Goal: Check status: Check status

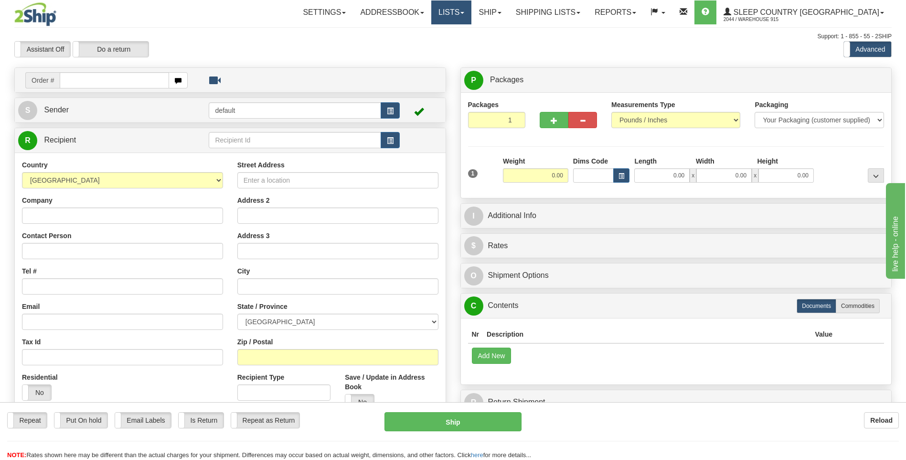
click at [464, 12] on span at bounding box center [463, 13] width 4 height 2
click at [508, 14] on link "Ship" at bounding box center [490, 12] width 37 height 24
click at [502, 13] on span at bounding box center [500, 13] width 4 height 2
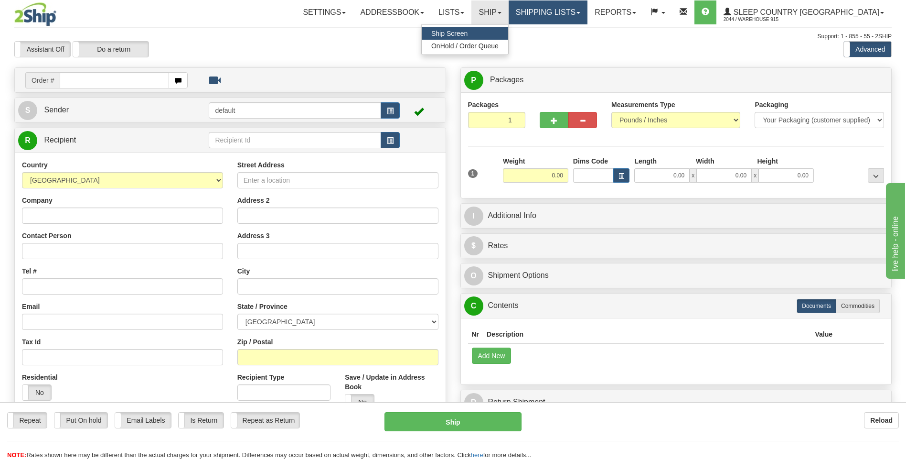
click at [588, 10] on link "Shipping lists" at bounding box center [548, 12] width 79 height 24
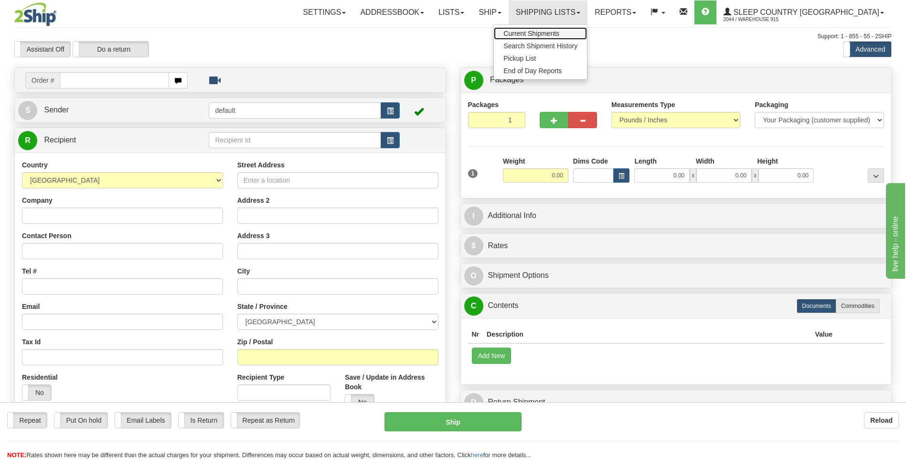
click at [560, 33] on span "Current Shipments" at bounding box center [532, 34] width 56 height 8
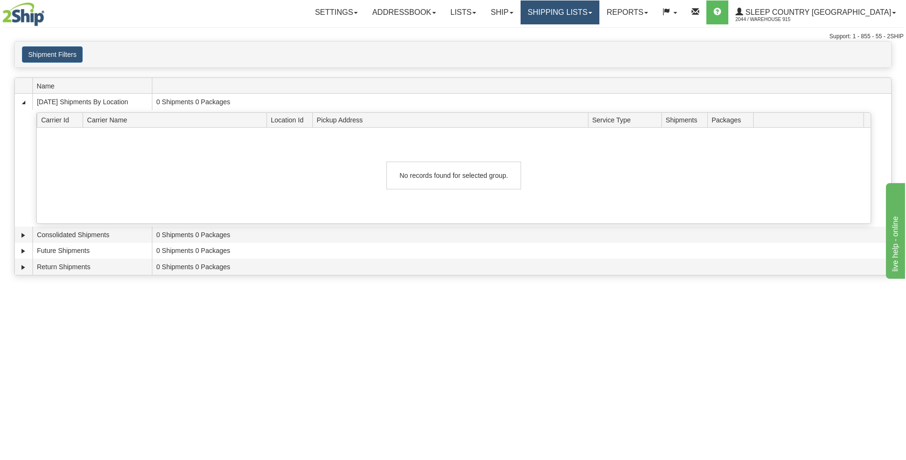
click at [600, 14] on link "Shipping lists" at bounding box center [560, 12] width 79 height 24
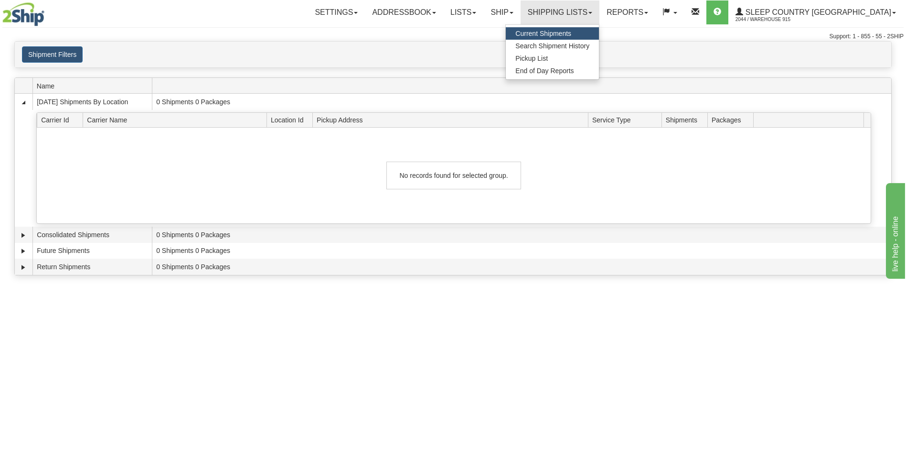
click at [571, 34] on span "Current Shipments" at bounding box center [544, 34] width 56 height 8
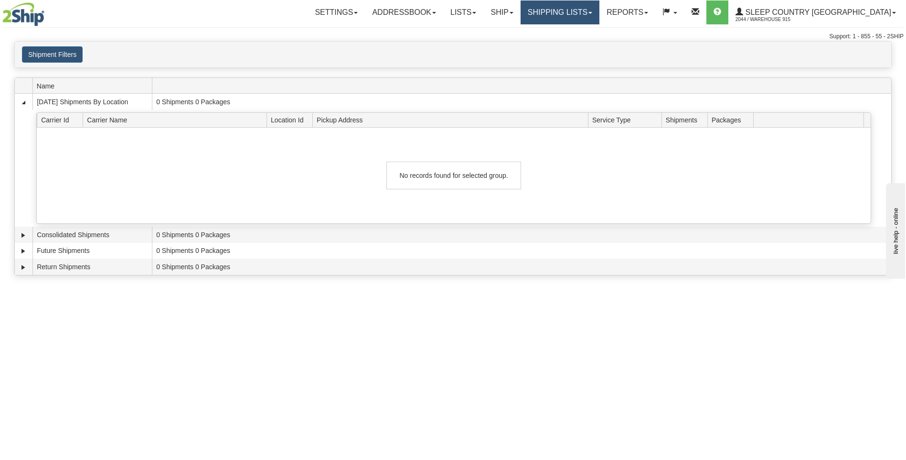
click at [600, 12] on link "Shipping lists" at bounding box center [560, 12] width 79 height 24
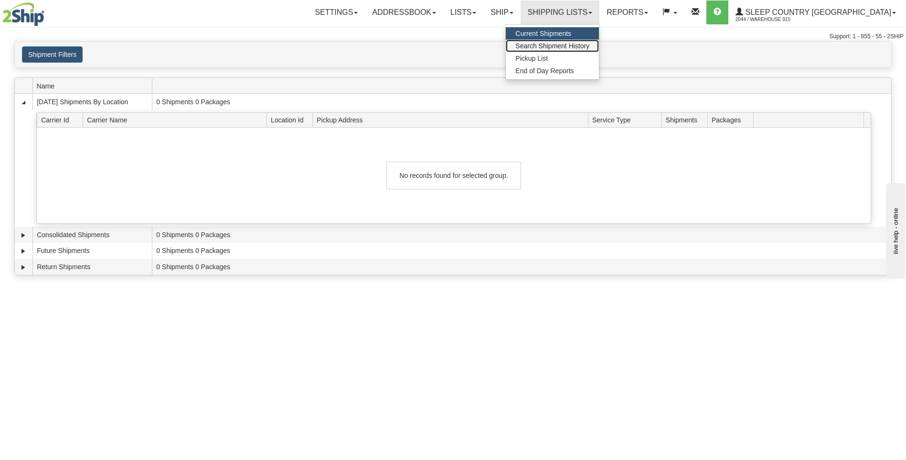
click at [590, 45] on span "Search Shipment History" at bounding box center [553, 46] width 74 height 8
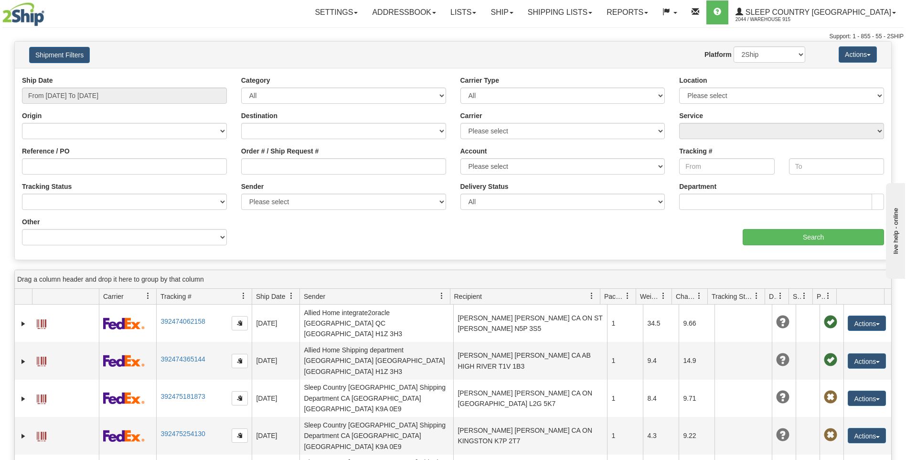
click at [289, 294] on span at bounding box center [292, 296] width 8 height 8
click at [60, 93] on input "From 08/24/2025 To 08/25/2025" at bounding box center [124, 95] width 205 height 16
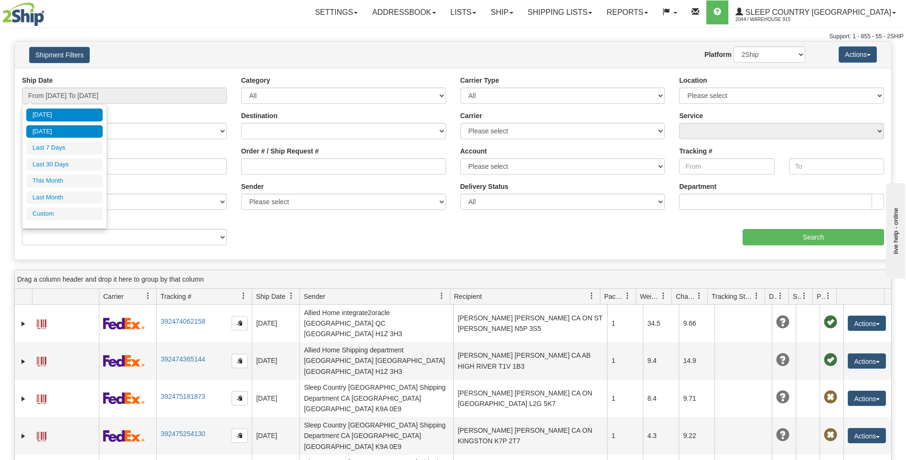
click at [63, 131] on li "Yesterday" at bounding box center [64, 131] width 76 height 13
type input "From 08/24/2025 To 08/24/2025"
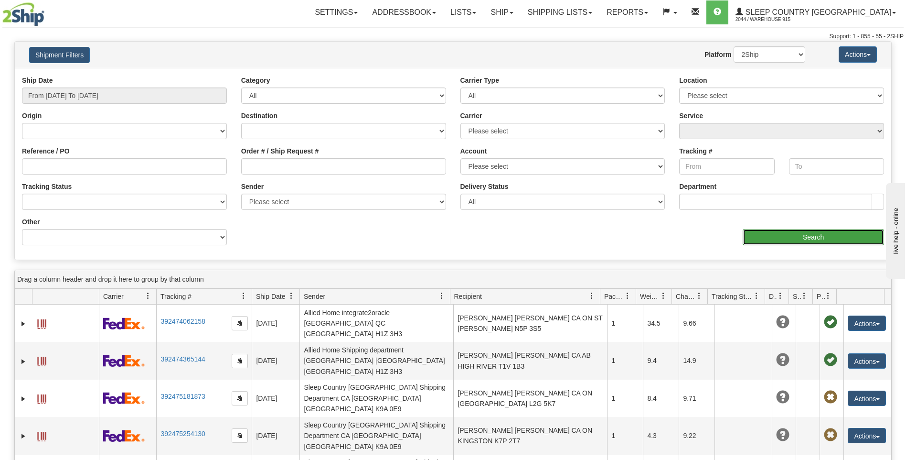
click at [822, 235] on input "Search" at bounding box center [813, 237] width 141 height 16
